Goal: Task Accomplishment & Management: Use online tool/utility

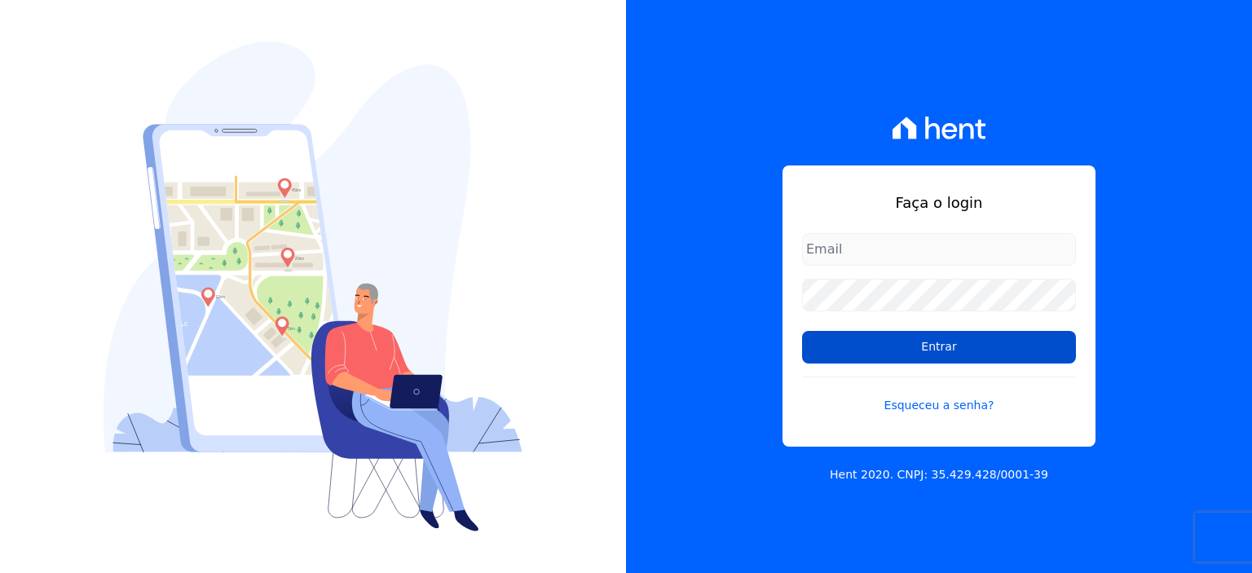
type input "rodrigo.villalva@grupozarin.com.br"
click at [948, 334] on input "Entrar" at bounding box center [939, 347] width 274 height 33
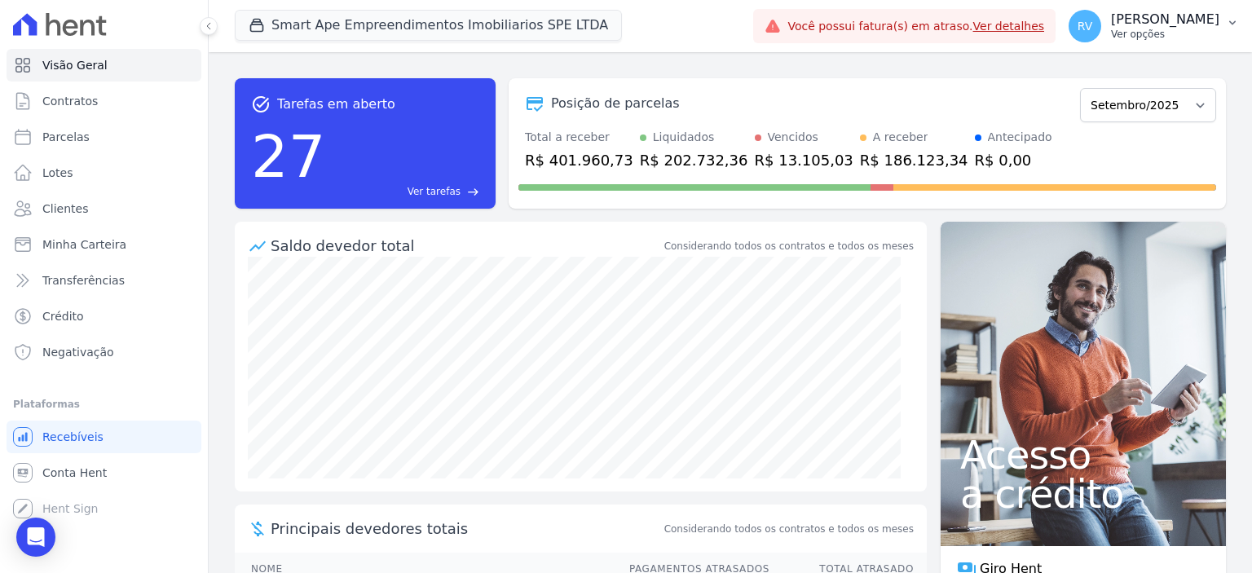
click at [1164, 29] on p "Ver opções" at bounding box center [1165, 34] width 108 height 13
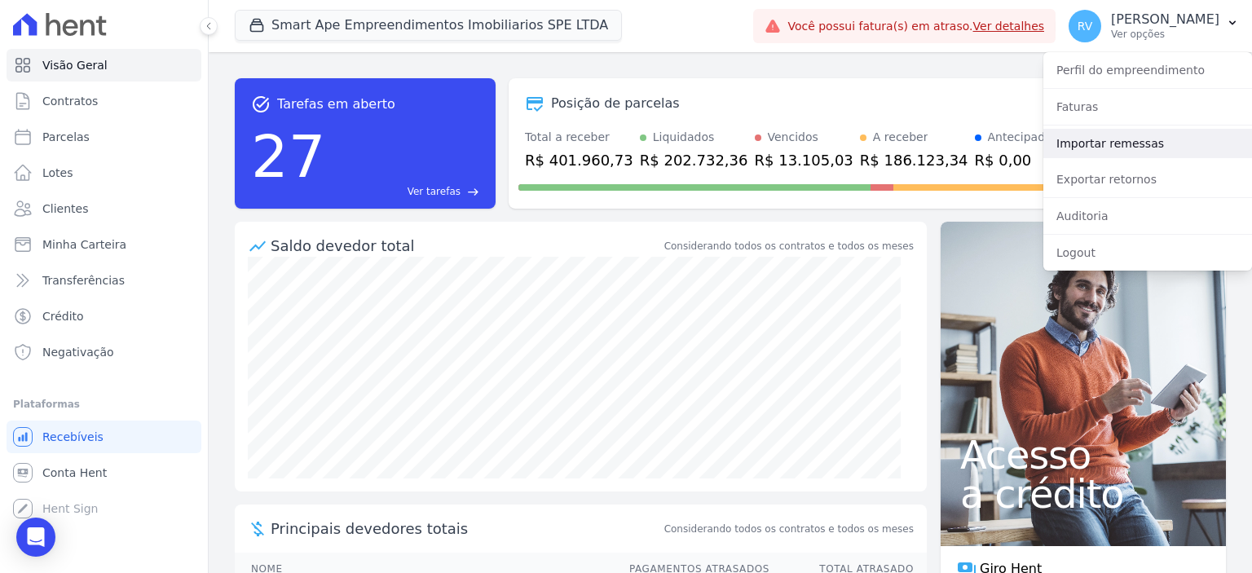
click at [1155, 153] on link "Importar remessas" at bounding box center [1147, 143] width 209 height 29
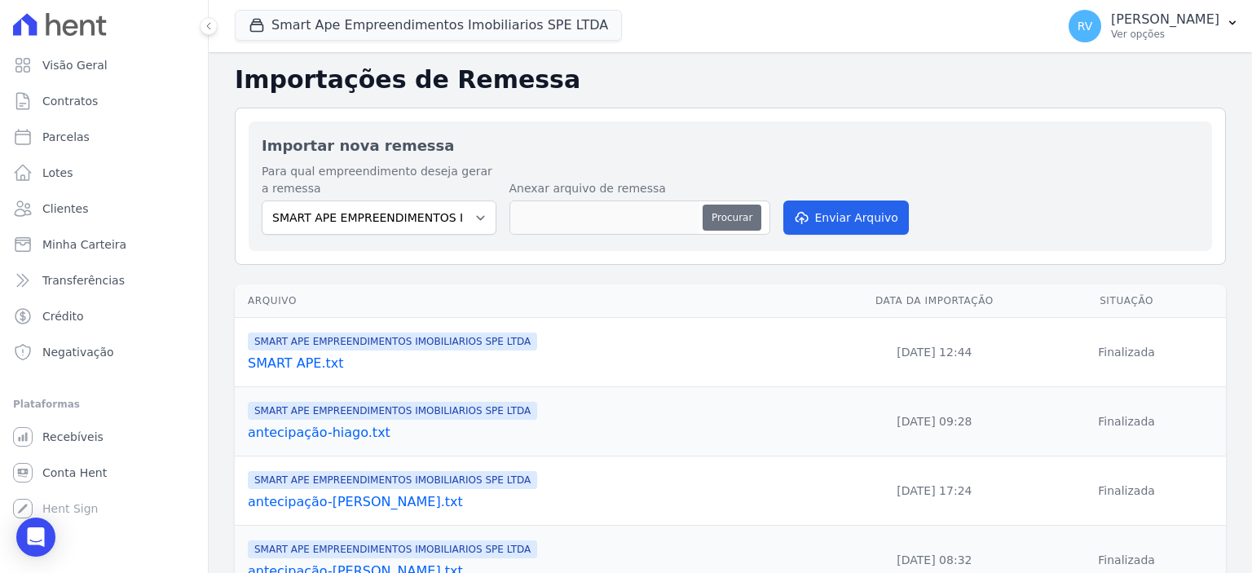
click at [721, 214] on button "Procurar" at bounding box center [731, 218] width 59 height 26
type input "MENSAL-[PERSON_NAME].txt"
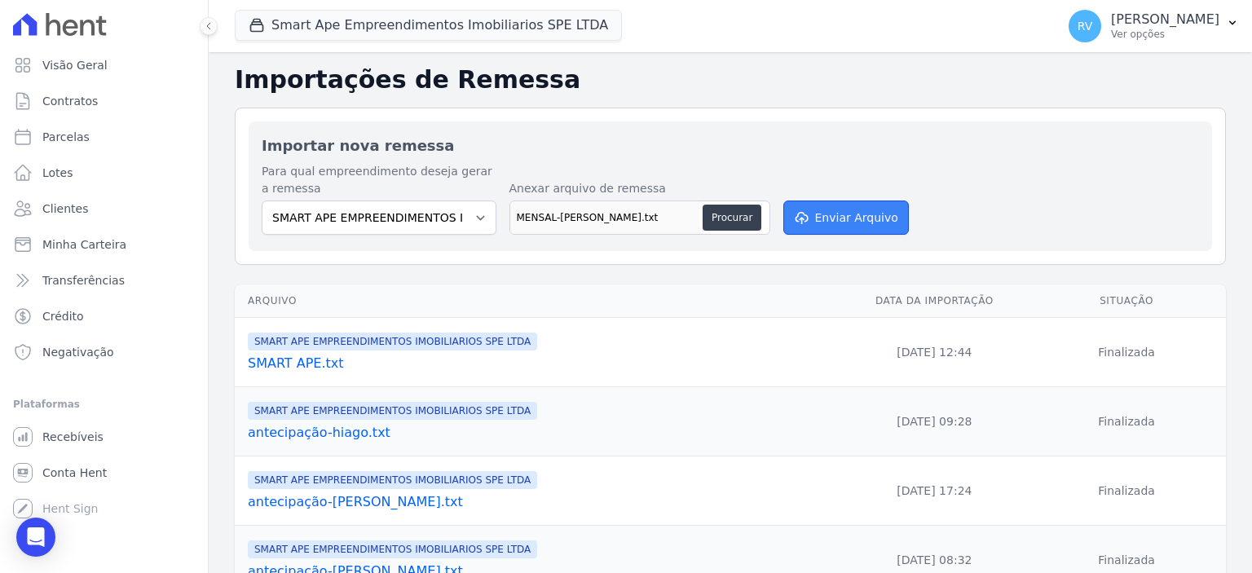
click at [864, 216] on button "Enviar Arquivo" at bounding box center [845, 217] width 125 height 34
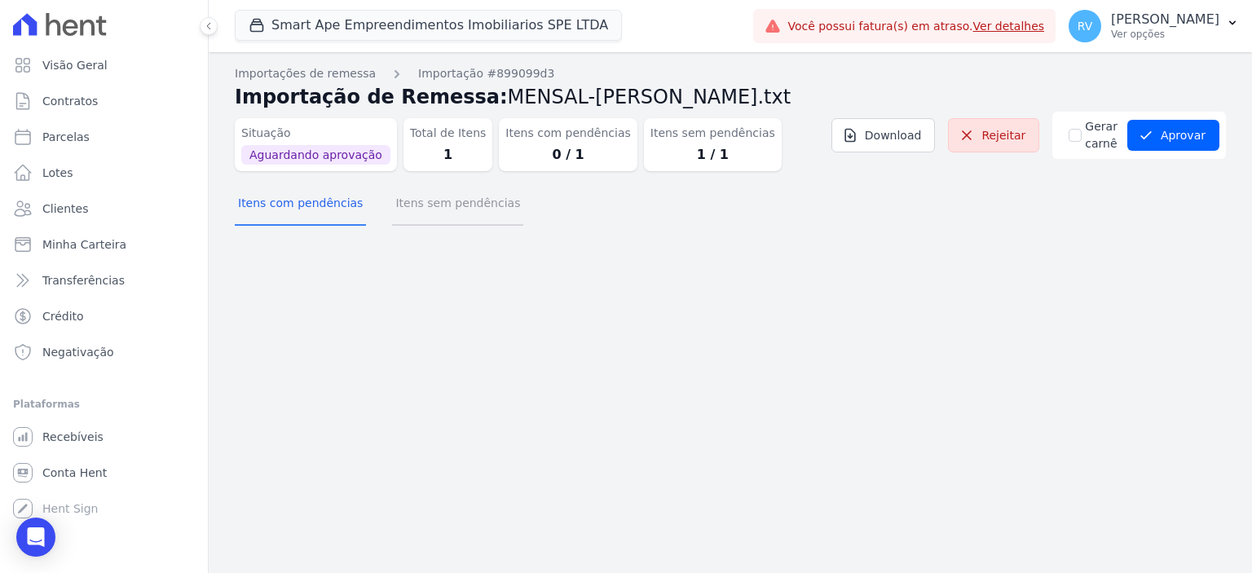
click at [477, 200] on button "Itens sem pendências" at bounding box center [457, 204] width 131 height 42
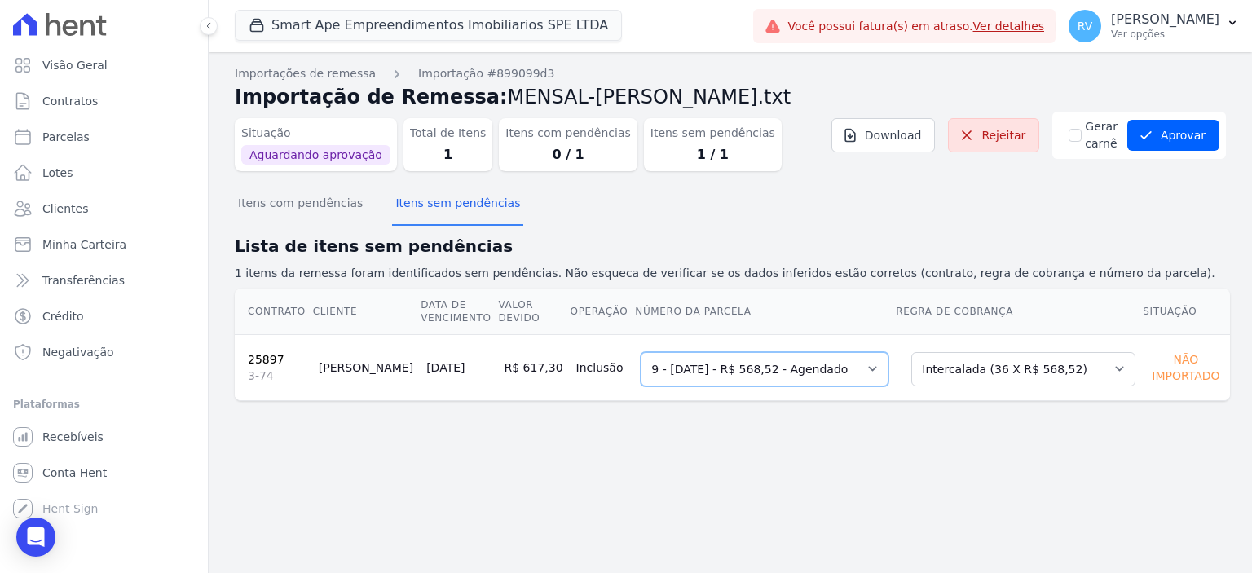
click at [826, 374] on select "Selecione uma 4 - 25/05/2025 - R$ 608,82 - Em Aberto 9 - 25/10/2025 - R$ 568,52…" at bounding box center [764, 369] width 248 height 34
click at [1182, 131] on button "Aprovar" at bounding box center [1173, 135] width 92 height 31
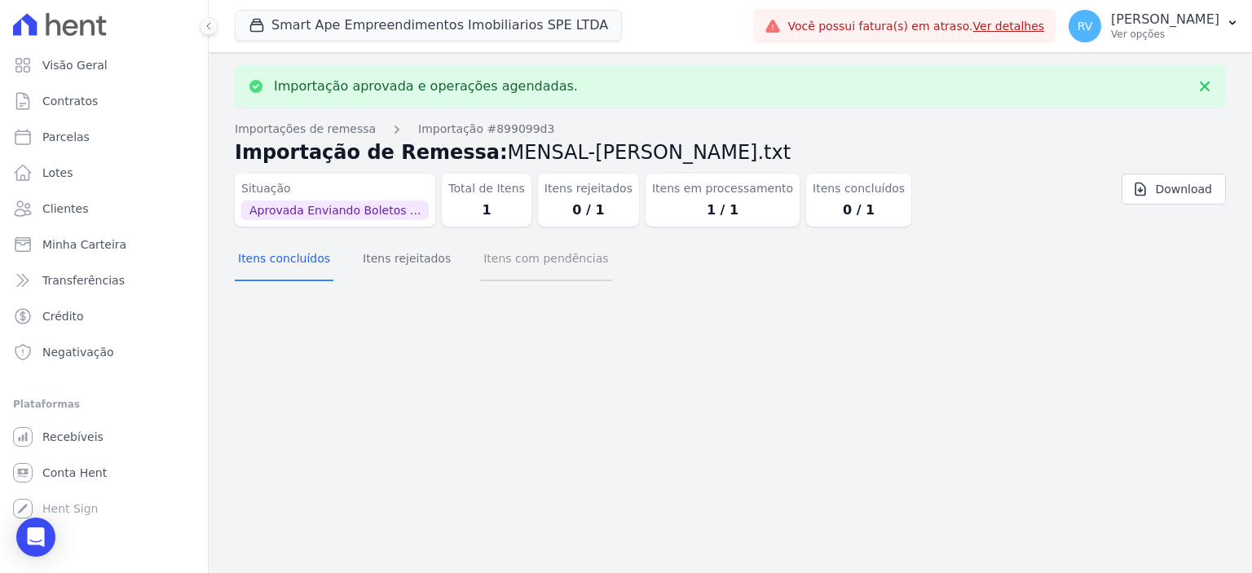
click at [513, 257] on button "Itens com pendências" at bounding box center [545, 260] width 131 height 42
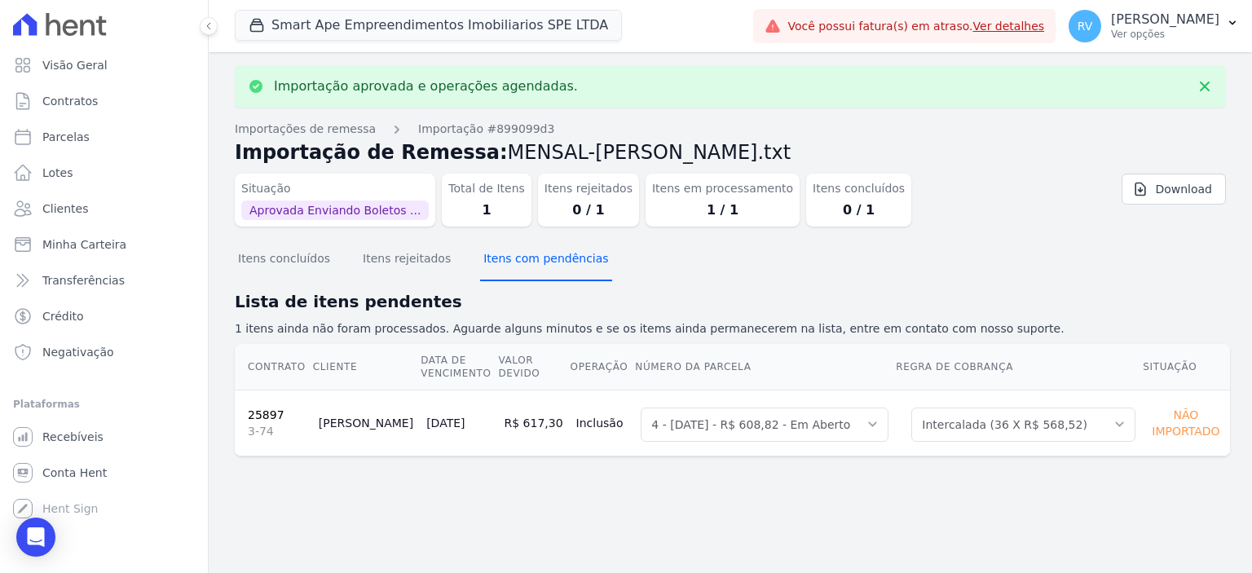
click at [525, 261] on button "Itens com pendências" at bounding box center [545, 260] width 131 height 42
click at [535, 263] on button "Itens com pendências" at bounding box center [545, 260] width 131 height 42
click at [539, 263] on button "Itens com pendências" at bounding box center [545, 260] width 131 height 42
click at [536, 266] on button "Itens com pendências" at bounding box center [545, 260] width 131 height 42
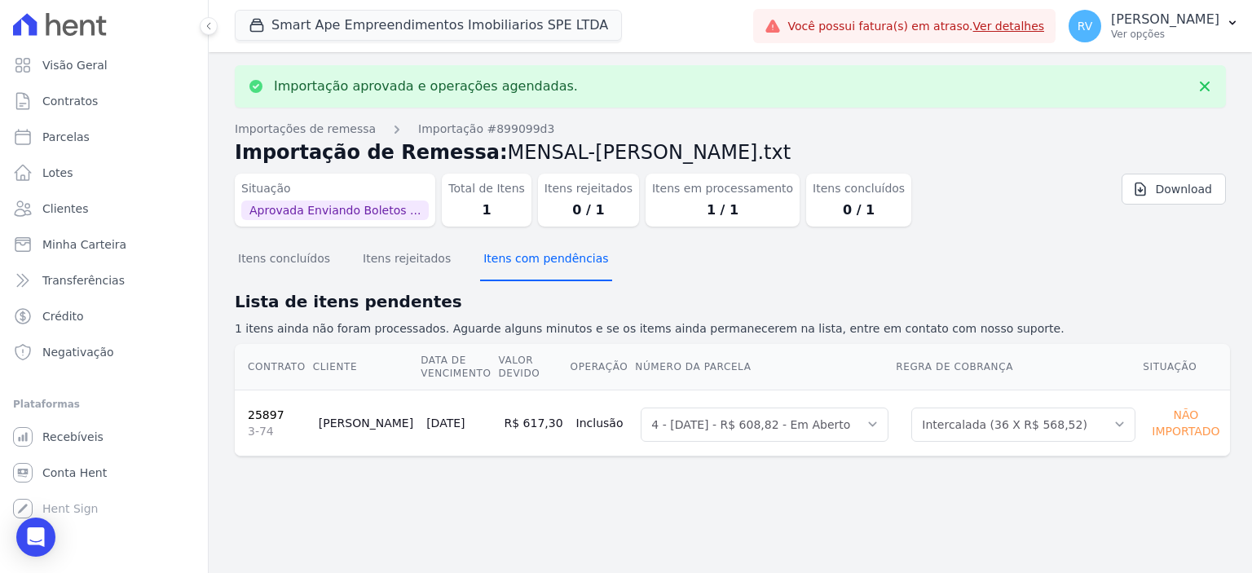
click at [536, 266] on button "Itens com pendências" at bounding box center [545, 260] width 131 height 42
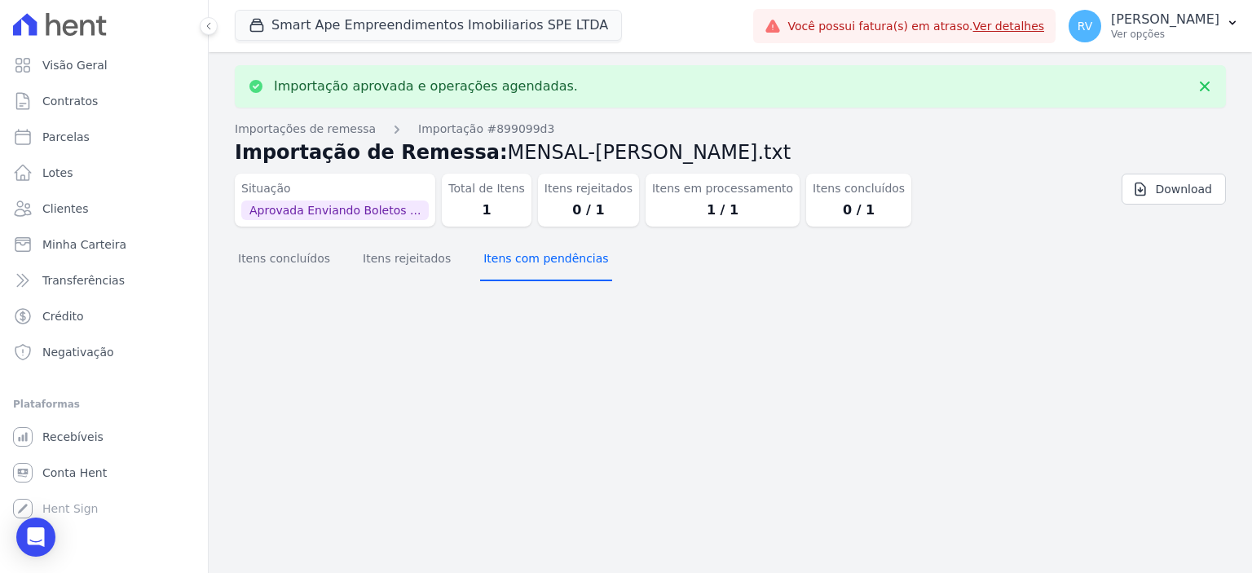
click at [536, 266] on button "Itens com pendências" at bounding box center [545, 260] width 131 height 42
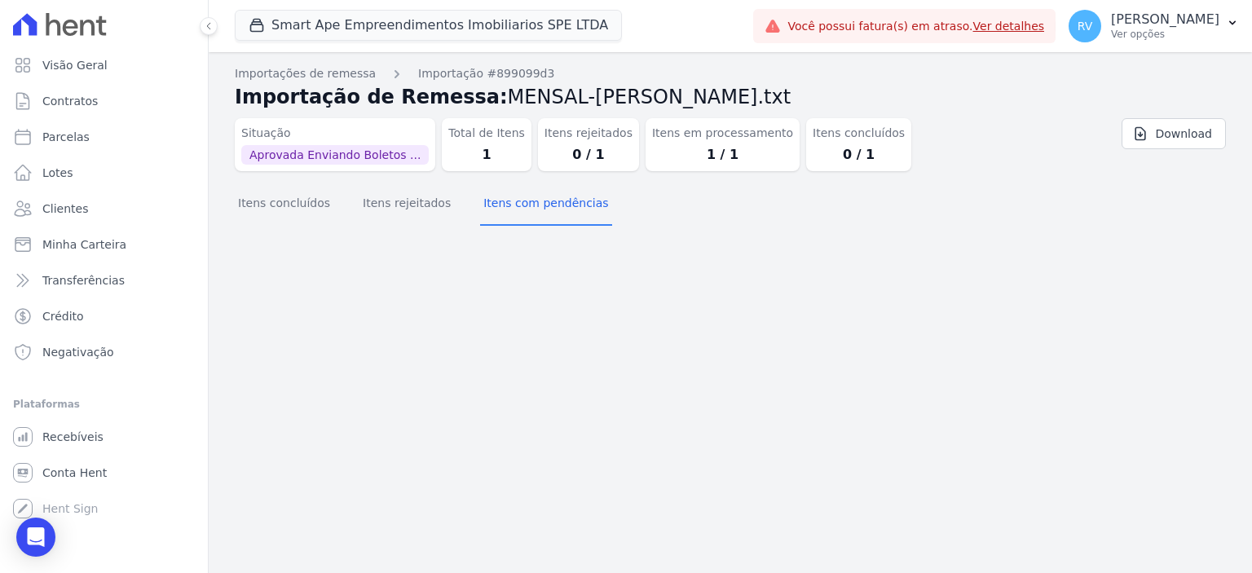
click at [228, 253] on div "Importação aprovada e operações agendadas. Importações de remessa Importação #8…" at bounding box center [730, 312] width 1043 height 521
click at [316, 198] on button "Itens concluídos" at bounding box center [284, 204] width 99 height 42
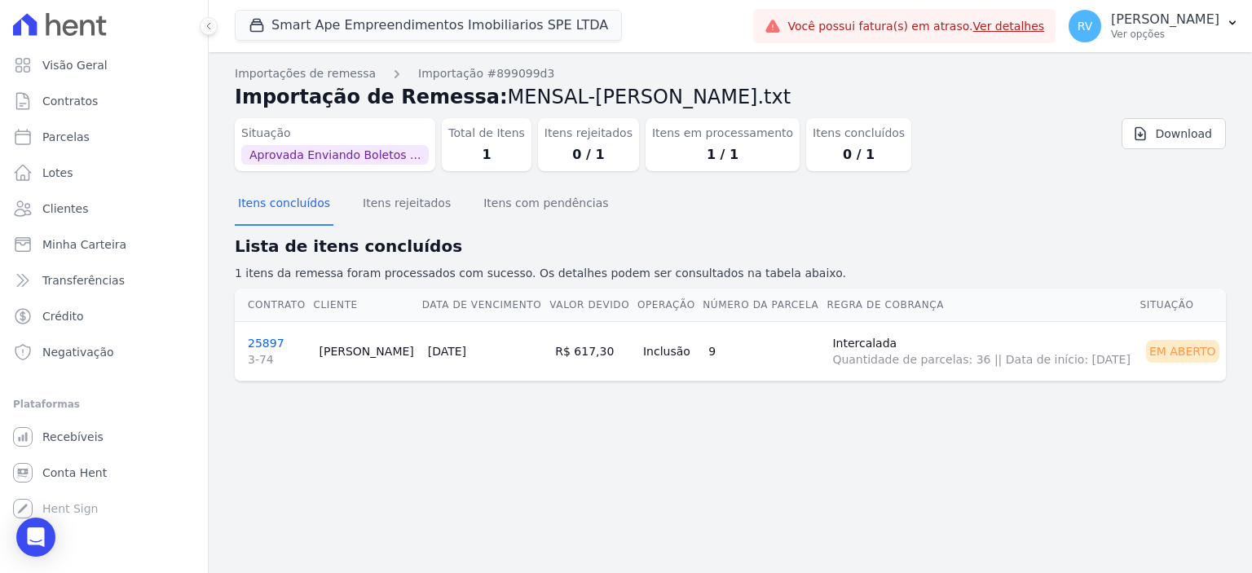
click at [267, 338] on link "25897 3-74" at bounding box center [277, 352] width 58 height 31
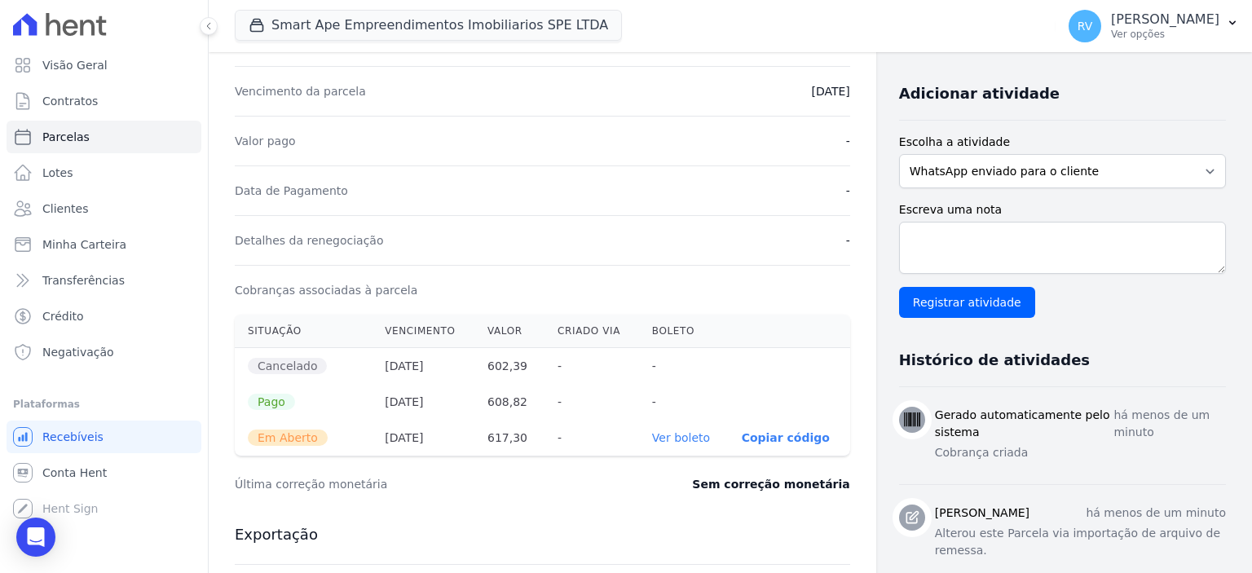
scroll to position [489, 0]
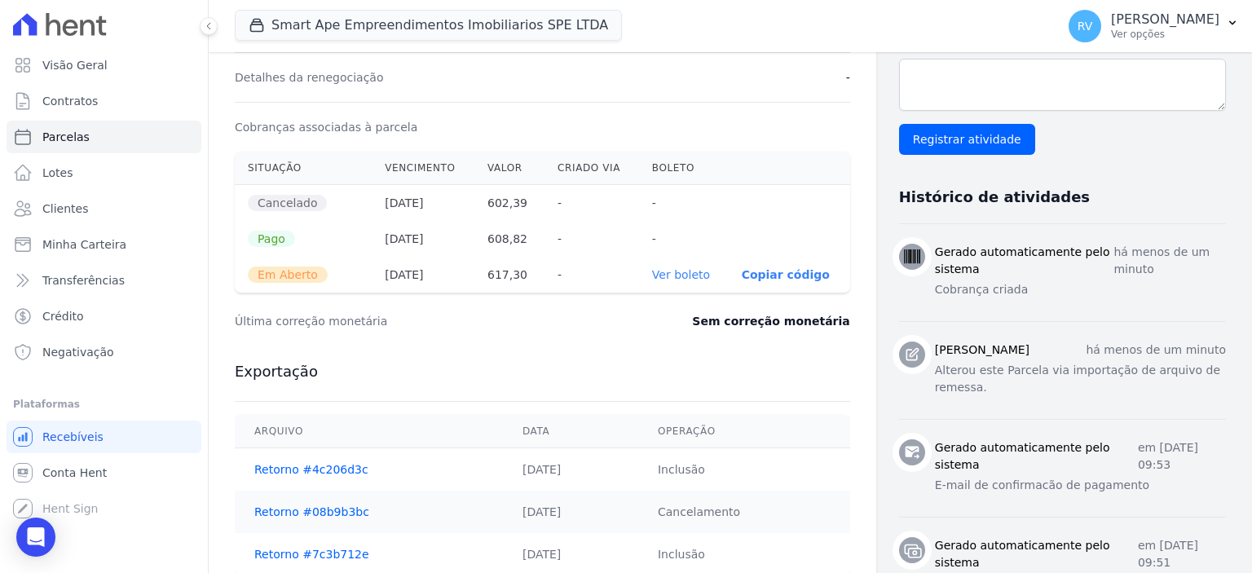
click at [671, 271] on link "Ver boleto" at bounding box center [681, 274] width 58 height 13
click at [1147, 42] on button "RV [PERSON_NAME] Ver opções" at bounding box center [1153, 26] width 196 height 46
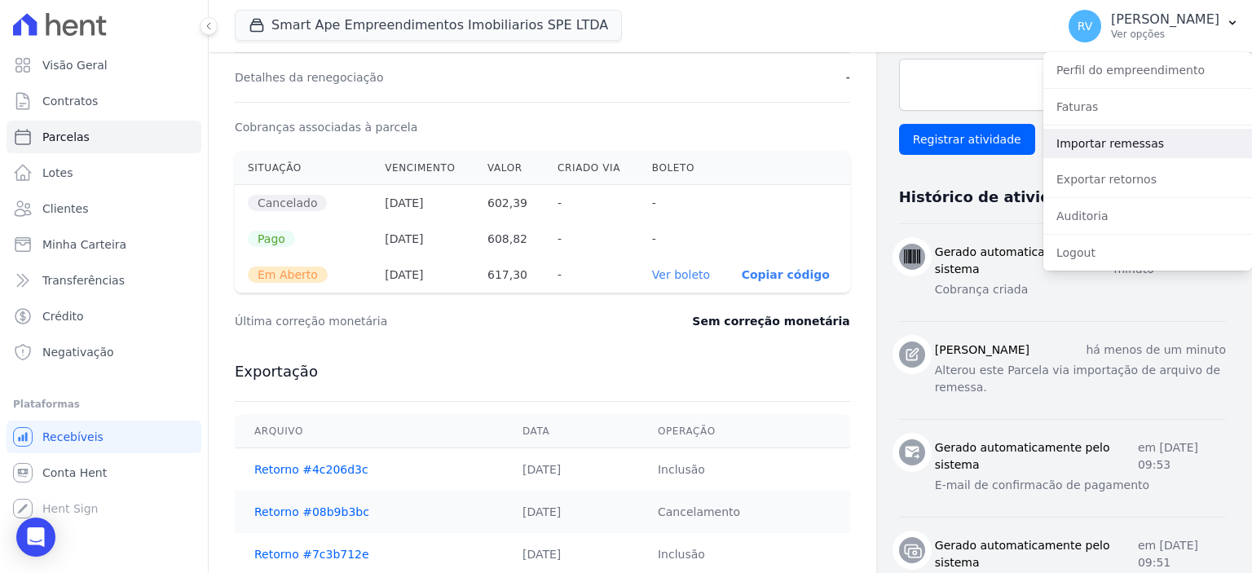
click at [1134, 149] on link "Importar remessas" at bounding box center [1147, 143] width 209 height 29
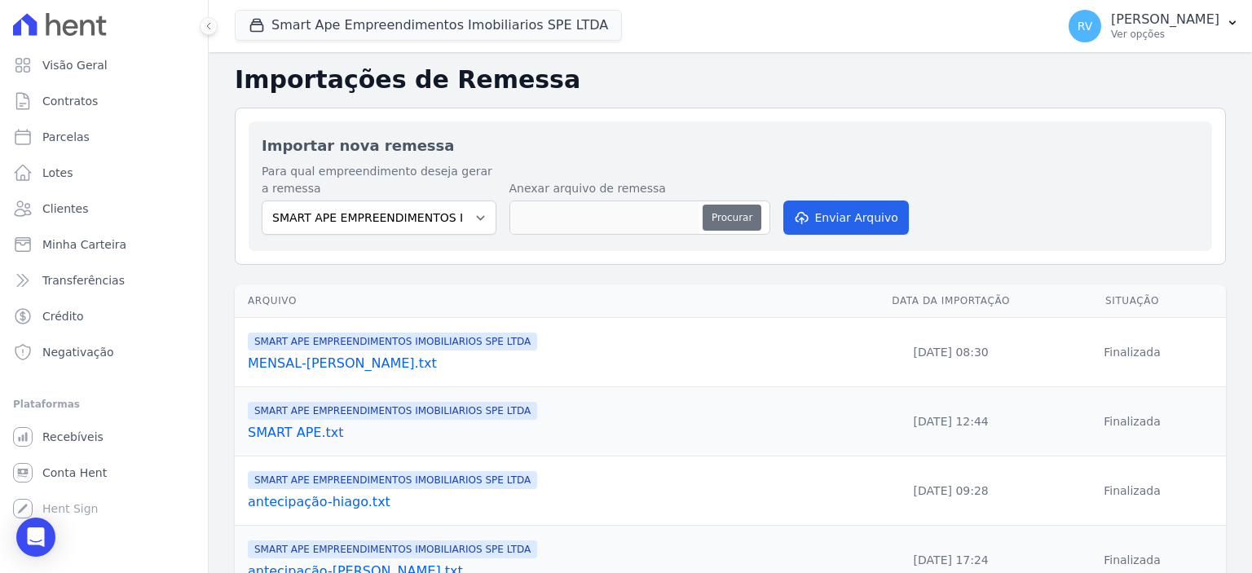
click at [741, 211] on button "Procurar" at bounding box center [731, 218] width 59 height 26
type input "quitação-thais.txt"
click at [851, 218] on button "Enviar Arquivo" at bounding box center [845, 217] width 125 height 34
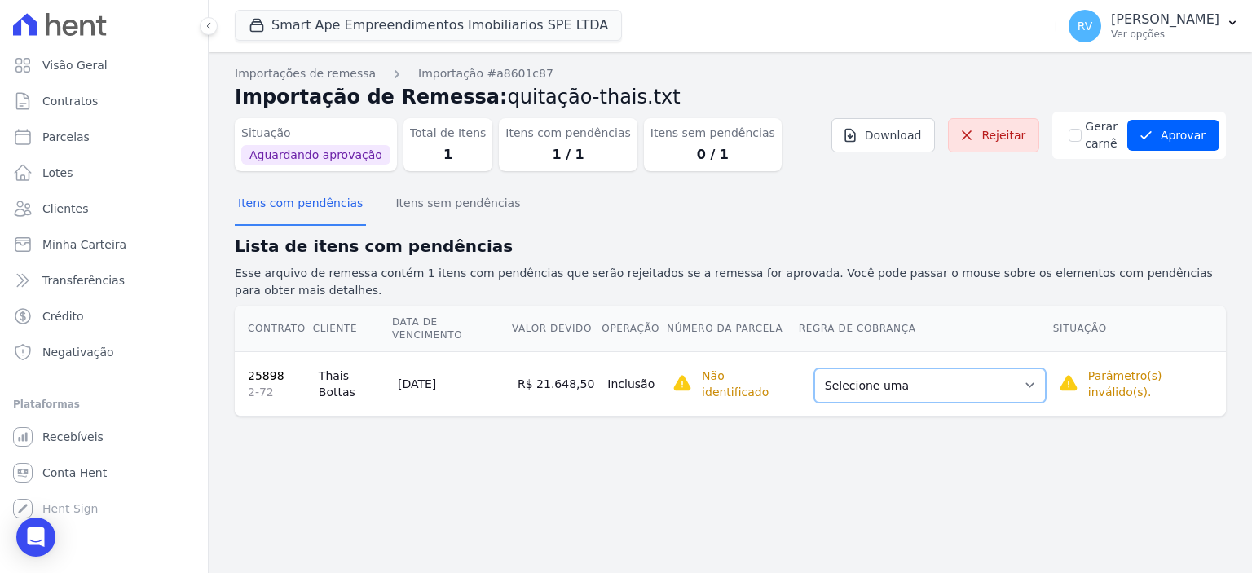
click at [993, 368] on select "Selecione uma Nova Parcela Avulsa Parcela Avulsa Existente Parcela Normal (34 X…" at bounding box center [929, 385] width 231 height 34
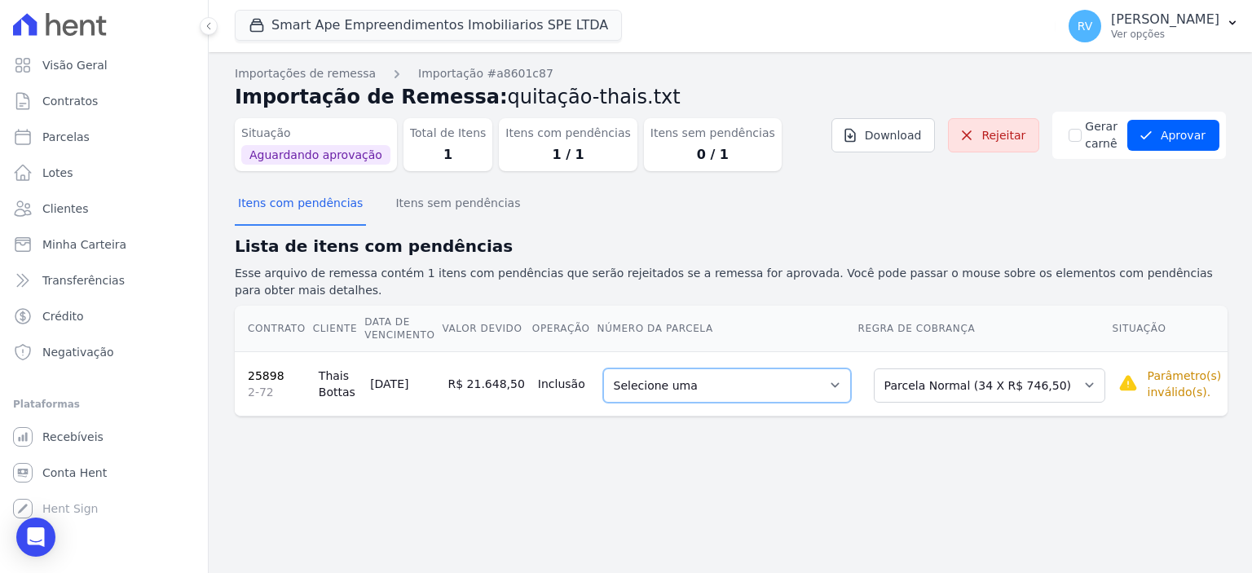
click at [795, 368] on select "Selecione uma 6 - 05/10/2025 - R$ 746,50 - Agendado 7 - 05/11/2025 - R$ 746,50 …" at bounding box center [727, 385] width 248 height 34
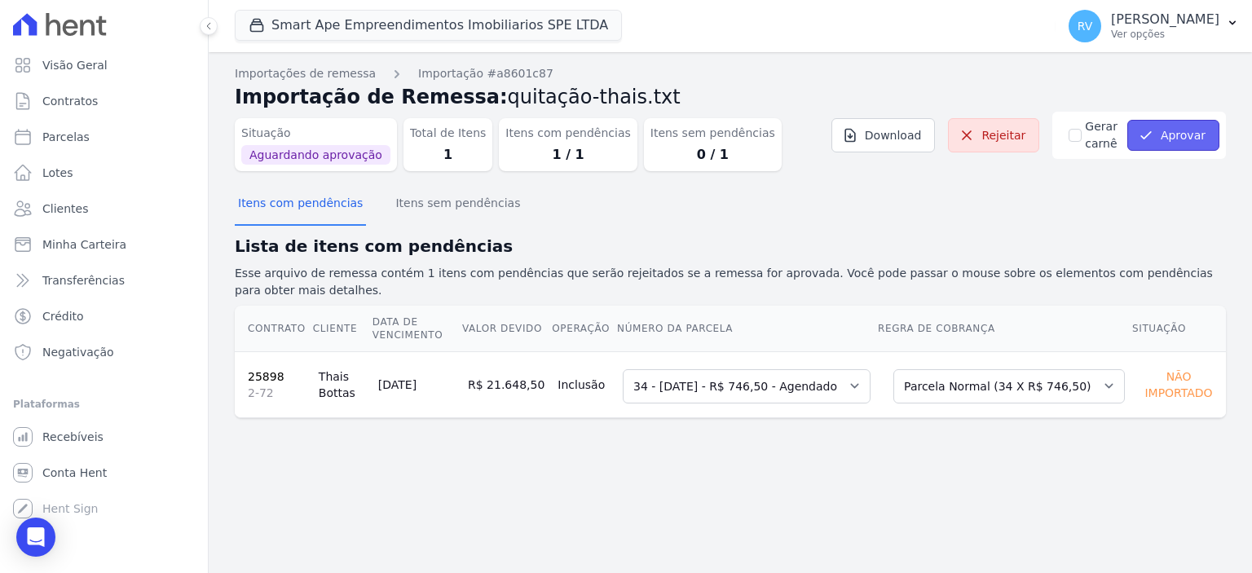
click at [1186, 133] on button "Aprovar" at bounding box center [1173, 135] width 92 height 31
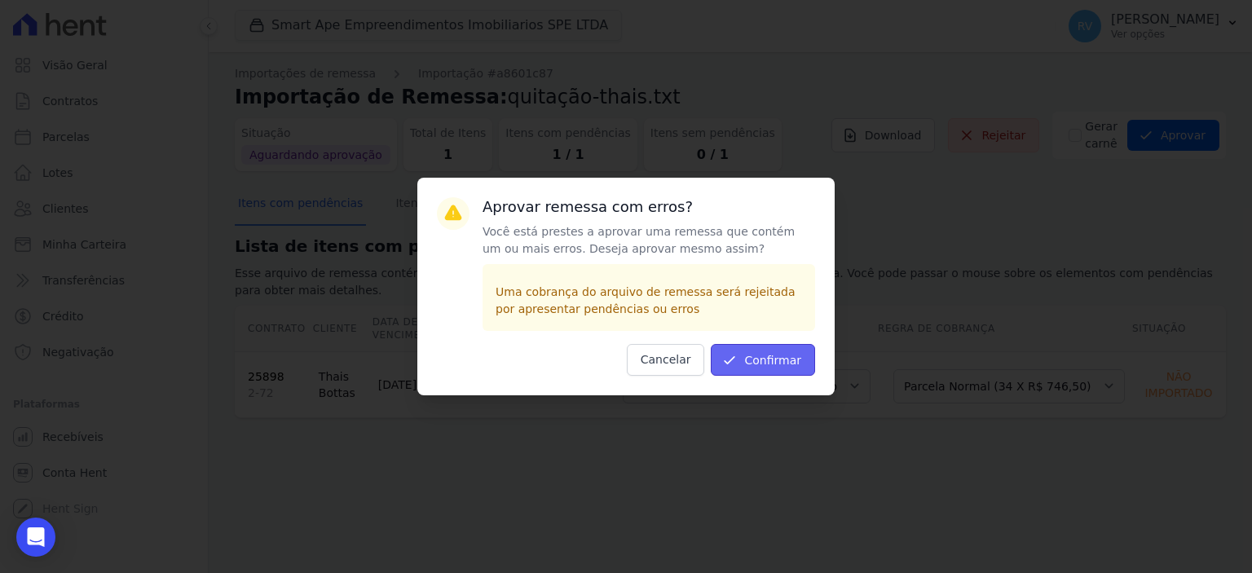
click at [786, 354] on button "Confirmar" at bounding box center [763, 360] width 104 height 32
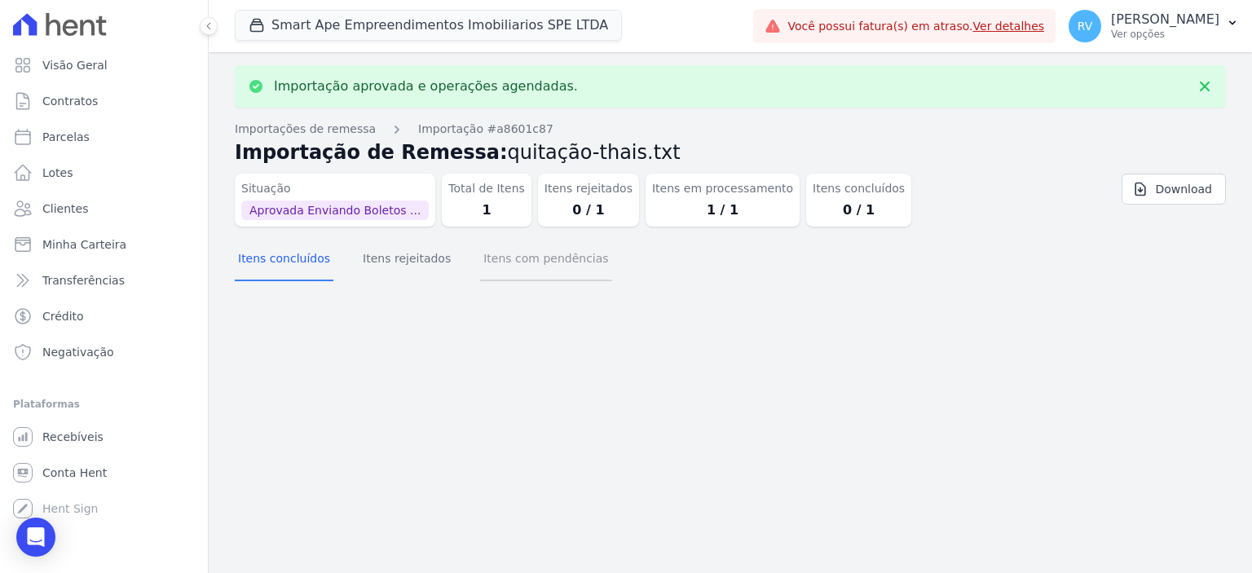
drag, startPoint x: 566, startPoint y: 259, endPoint x: 561, endPoint y: 252, distance: 9.3
click at [564, 259] on button "Itens com pendências" at bounding box center [545, 260] width 131 height 42
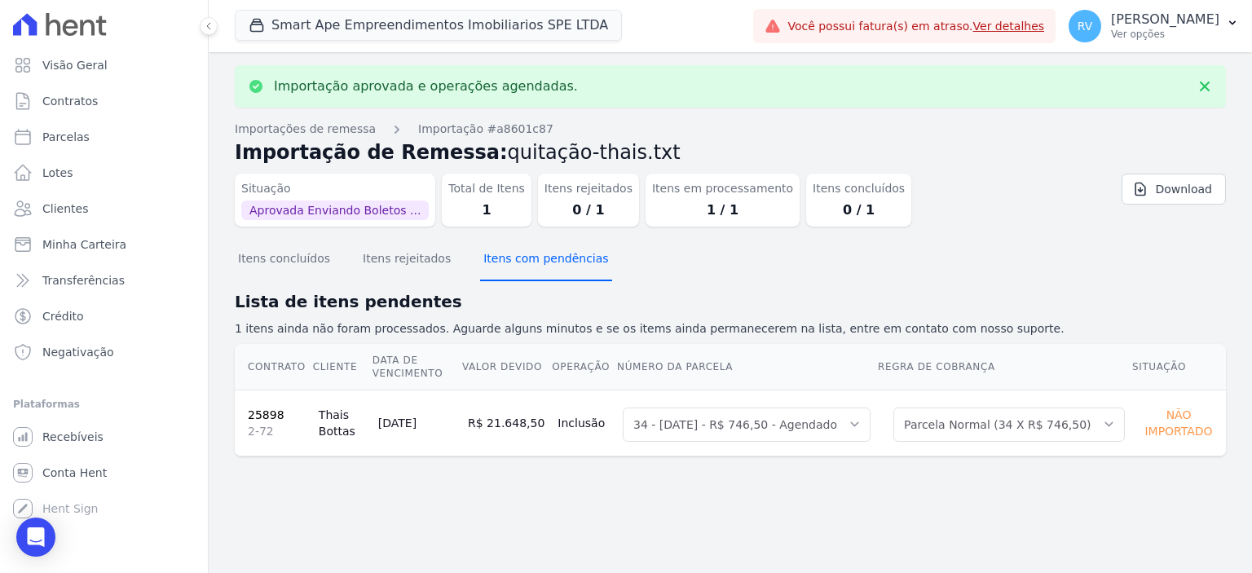
click at [490, 274] on button "Itens com pendências" at bounding box center [545, 260] width 131 height 42
click at [285, 267] on button "Itens concluídos" at bounding box center [284, 260] width 99 height 42
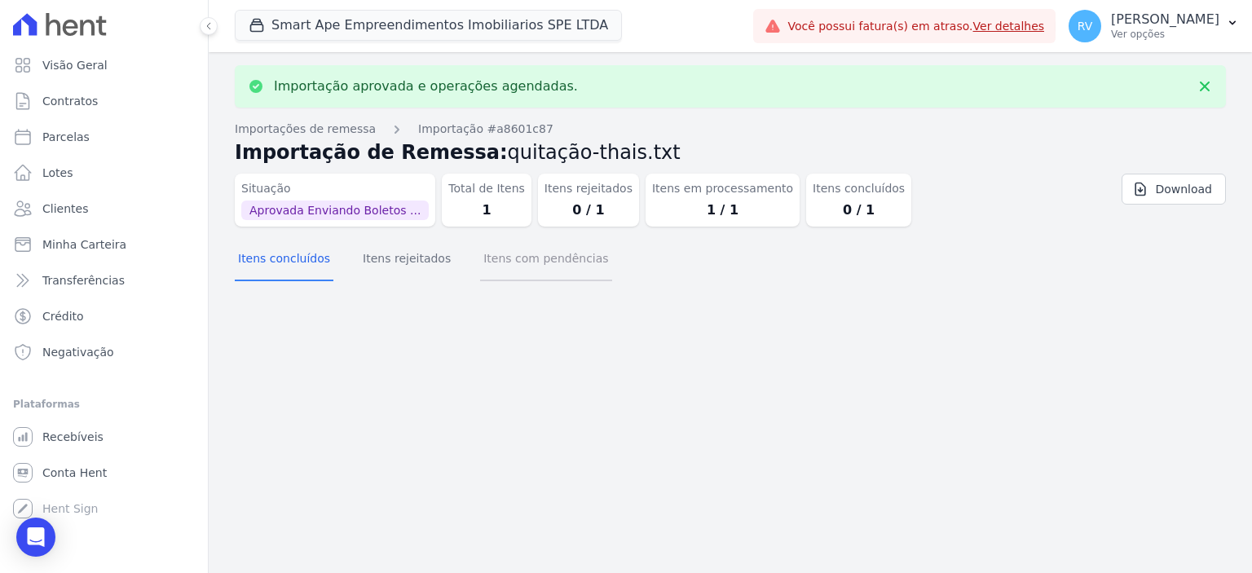
click at [496, 266] on button "Itens com pendências" at bounding box center [545, 260] width 131 height 42
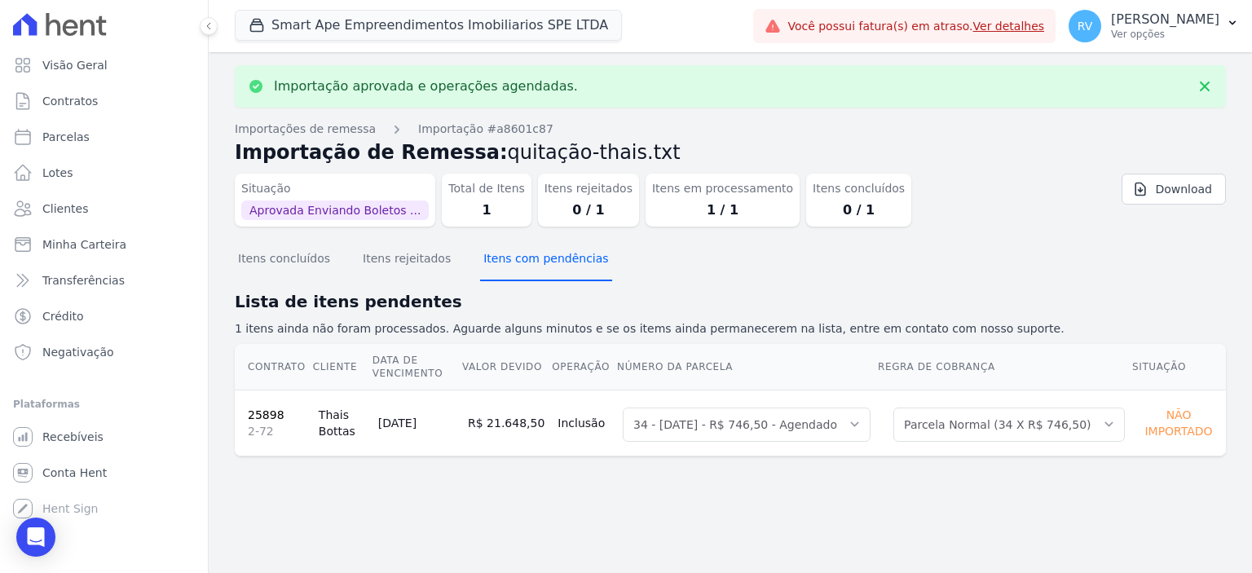
click at [522, 262] on button "Itens com pendências" at bounding box center [545, 260] width 131 height 42
click at [520, 262] on button "Itens com pendências" at bounding box center [545, 260] width 131 height 42
click at [517, 262] on button "Itens com pendências" at bounding box center [545, 260] width 131 height 42
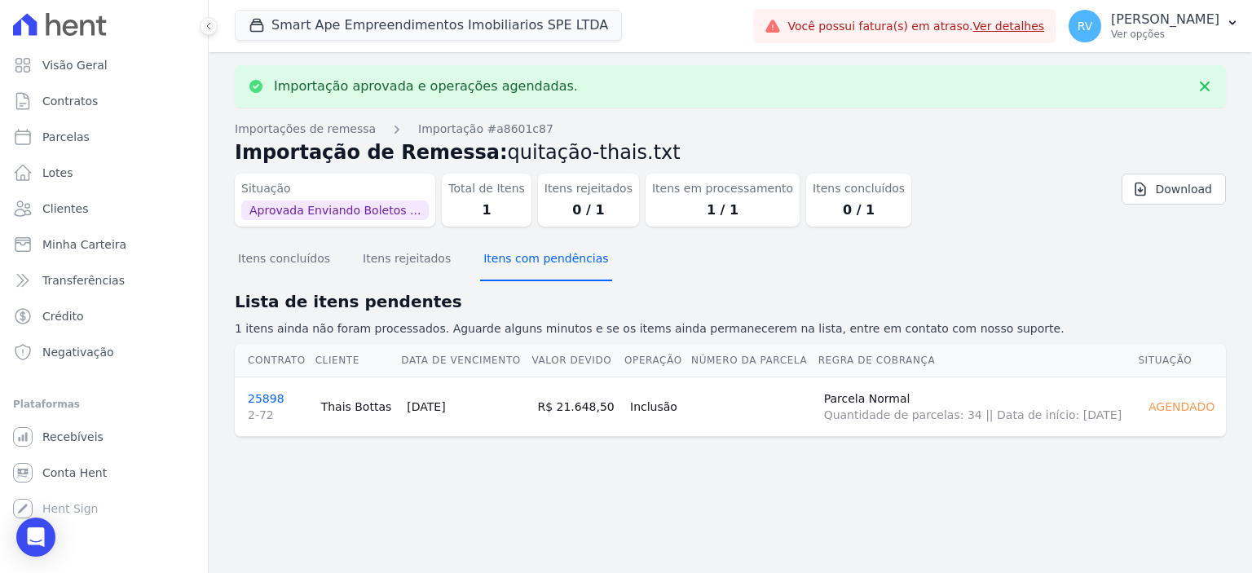
click at [517, 262] on button "Itens com pendências" at bounding box center [545, 260] width 131 height 42
click at [293, 267] on button "Itens concluídos" at bounding box center [284, 260] width 99 height 42
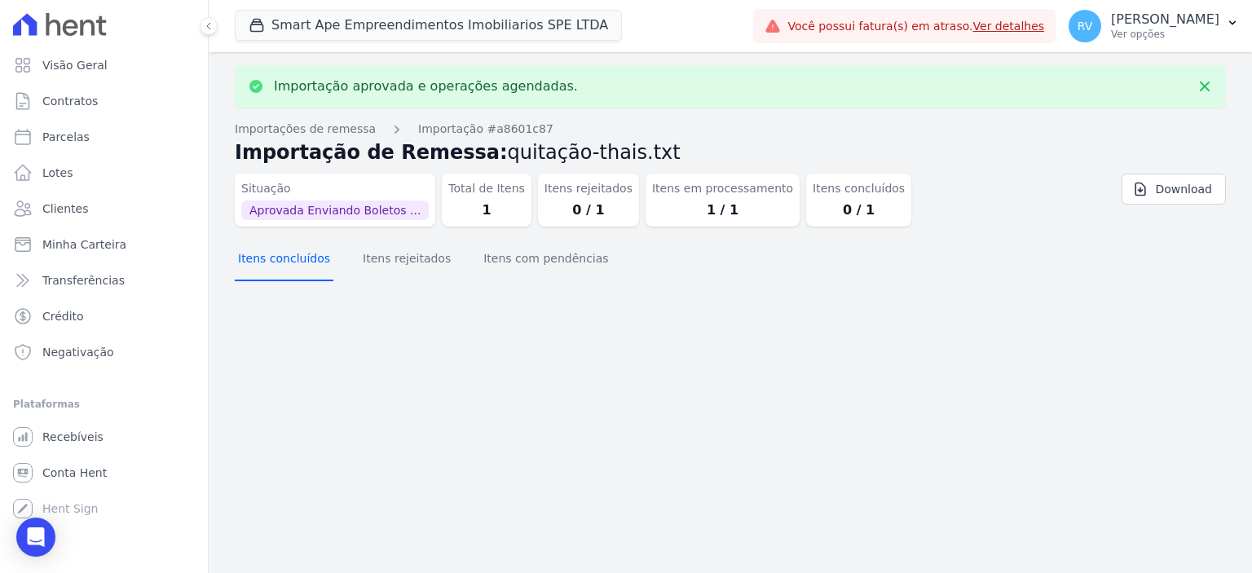
click at [298, 261] on button "Itens concluídos" at bounding box center [284, 260] width 99 height 42
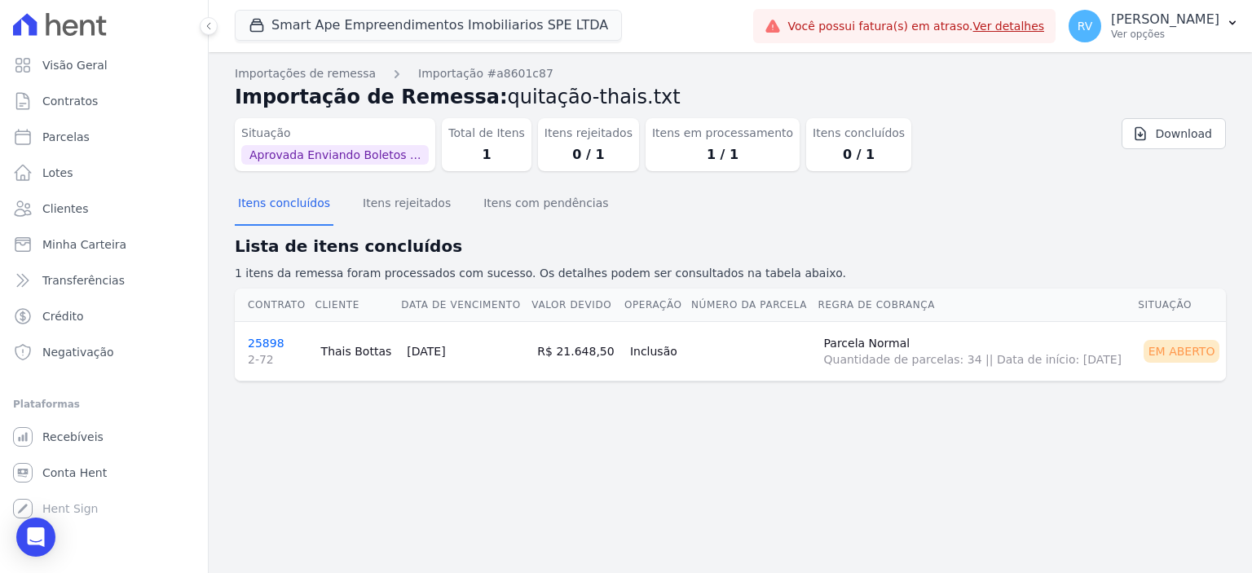
click at [264, 341] on link "25898 2-72" at bounding box center [278, 352] width 60 height 31
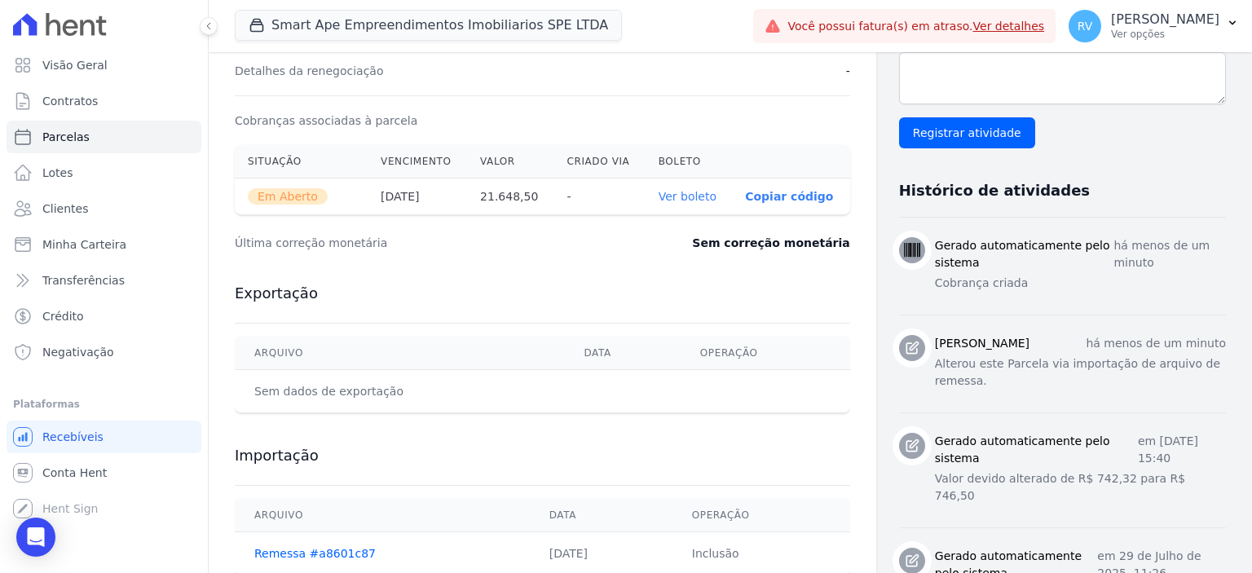
scroll to position [570, 0]
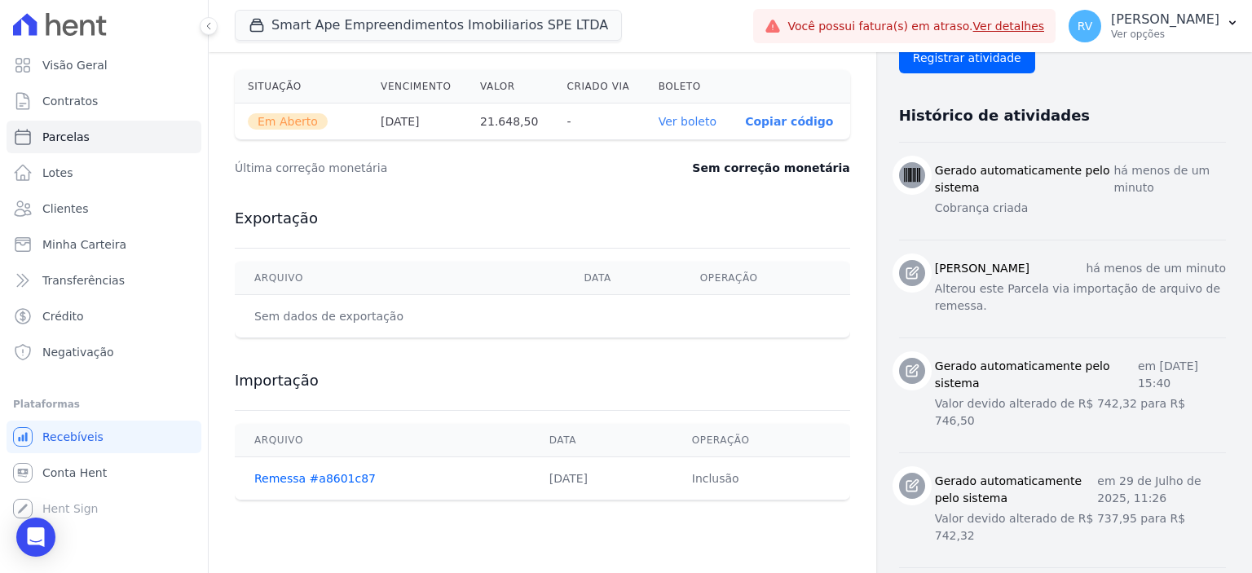
click at [705, 130] on th "Ver boleto" at bounding box center [688, 121] width 86 height 37
click at [698, 117] on link "Ver boleto" at bounding box center [687, 121] width 58 height 13
